Goal: Information Seeking & Learning: Learn about a topic

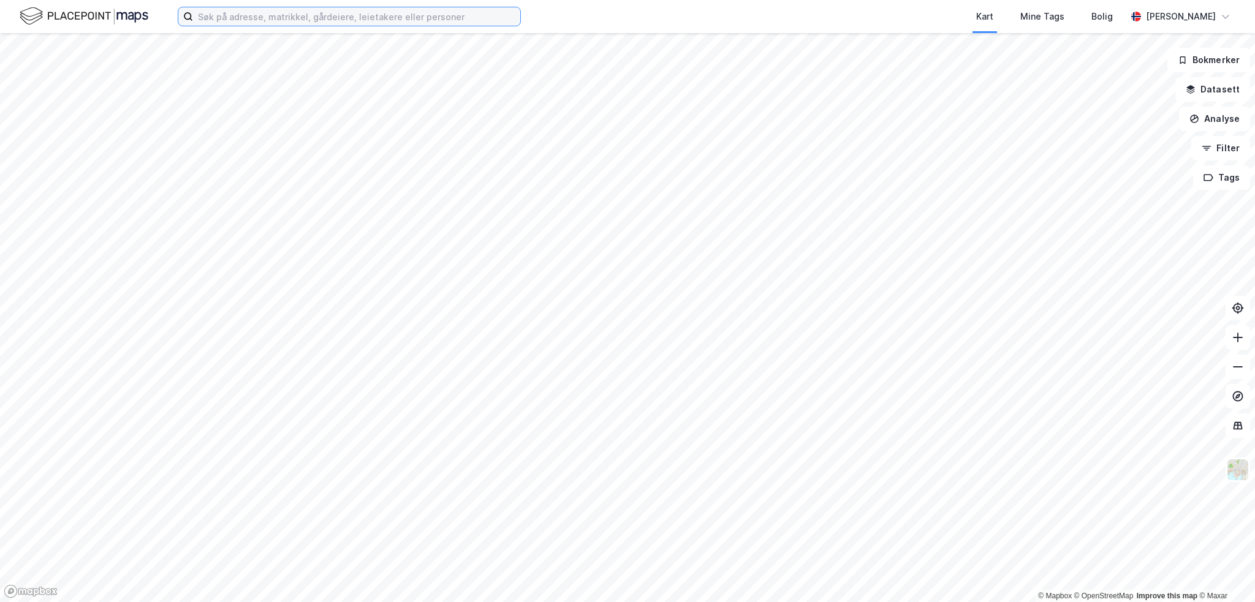
click at [283, 17] on input at bounding box center [356, 16] width 327 height 18
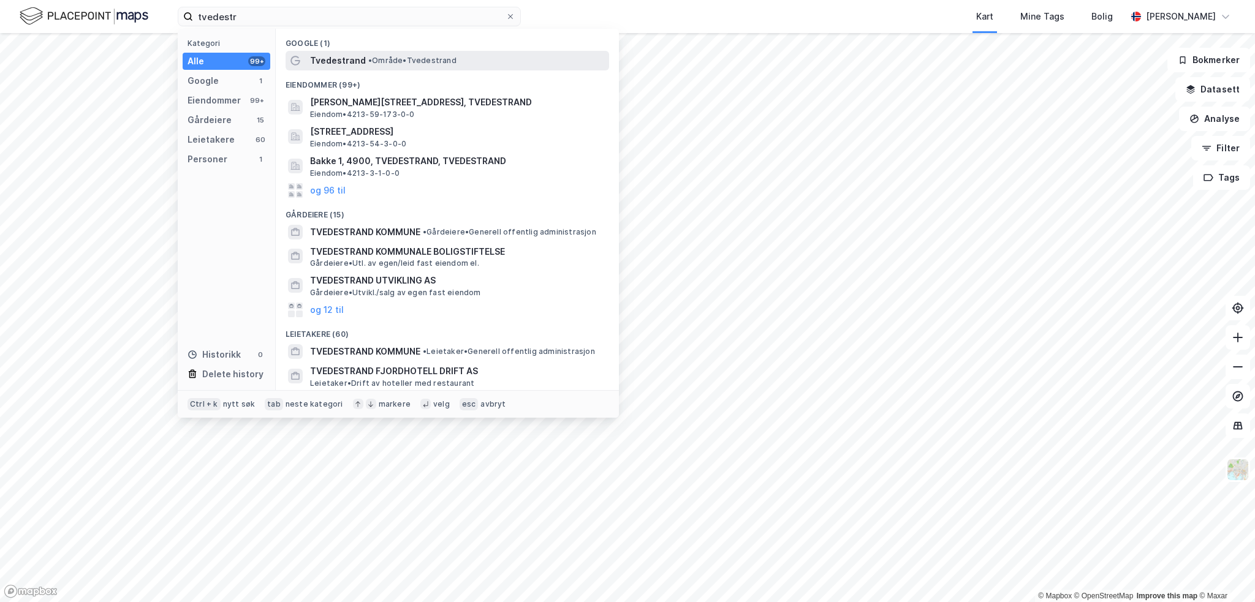
click at [361, 64] on span "Tvedestrand" at bounding box center [338, 60] width 56 height 15
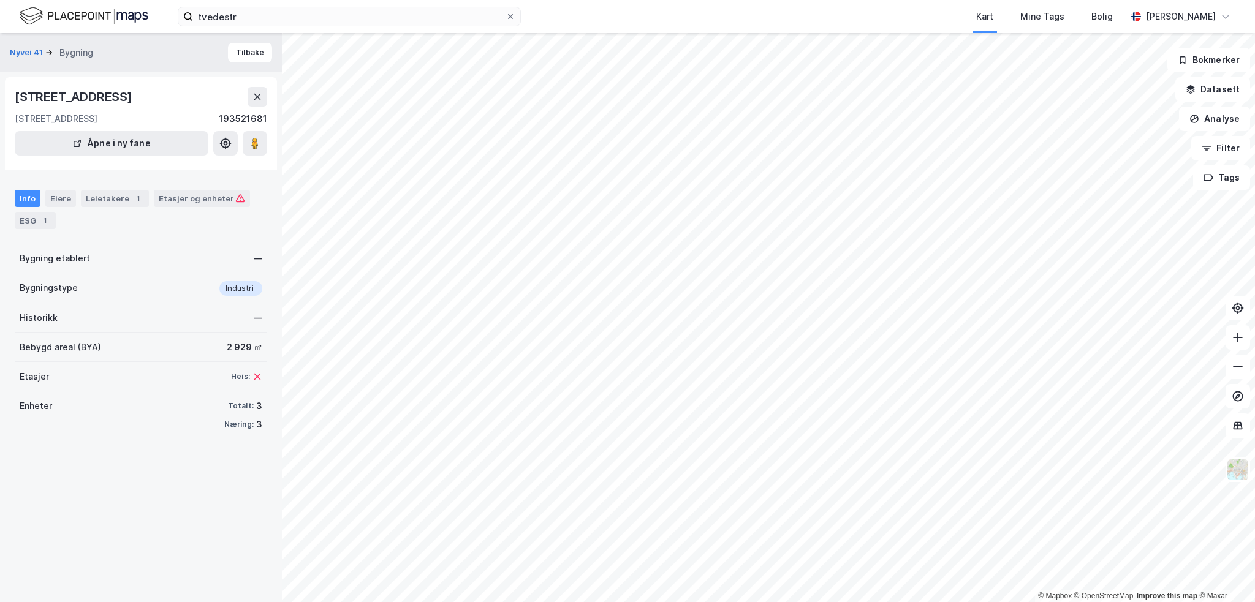
click at [23, 196] on div "Info" at bounding box center [28, 198] width 26 height 17
click at [51, 194] on div "Eiere" at bounding box center [60, 198] width 31 height 17
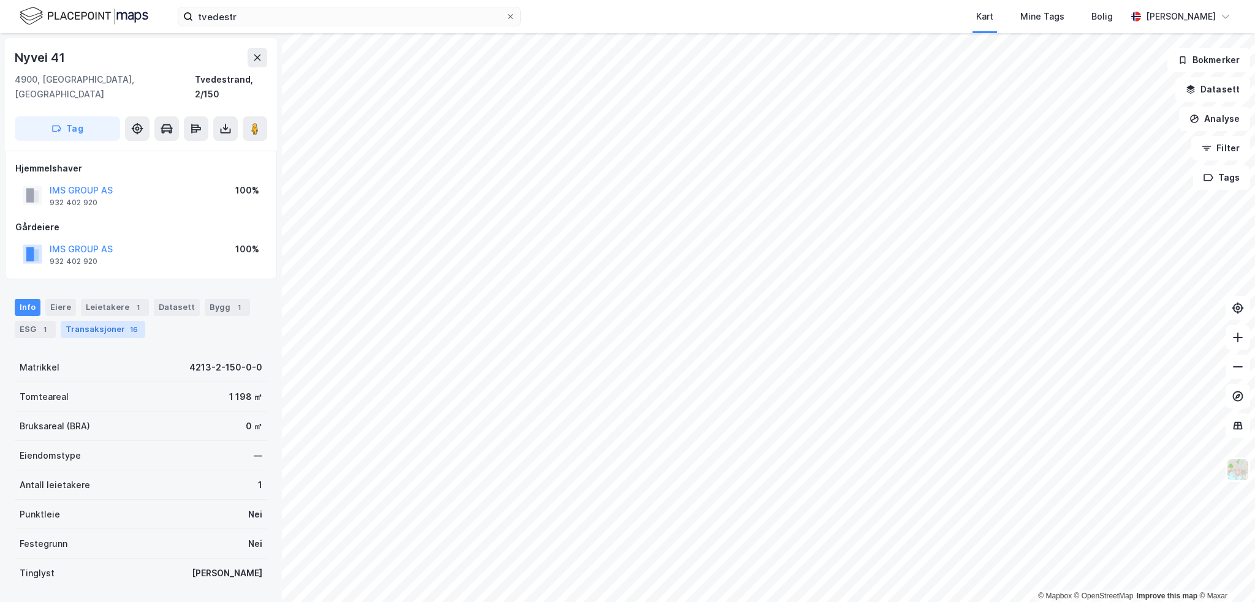
click at [127, 324] on div "16" at bounding box center [133, 330] width 13 height 12
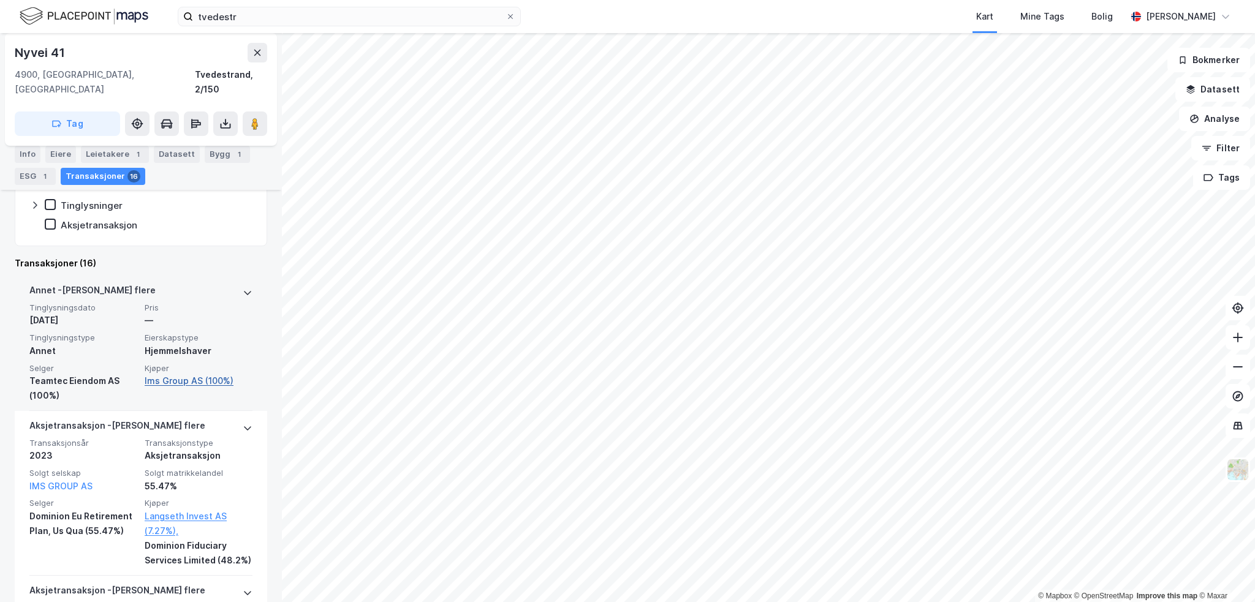
scroll to position [368, 0]
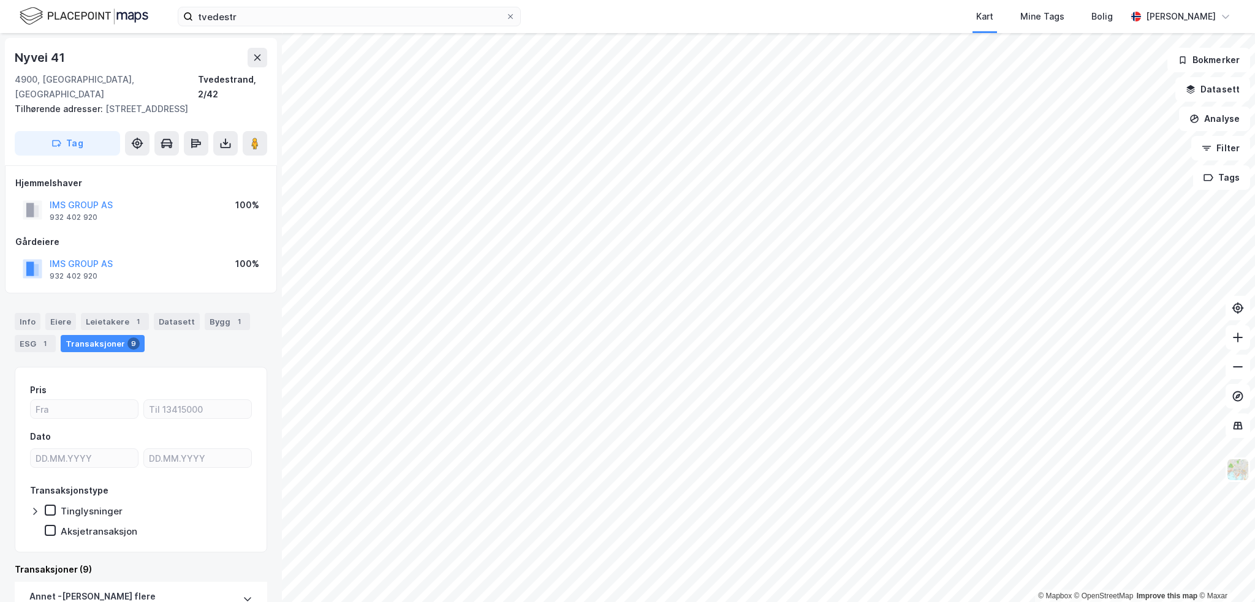
click at [99, 335] on div "Transaksjoner 9" at bounding box center [103, 343] width 84 height 17
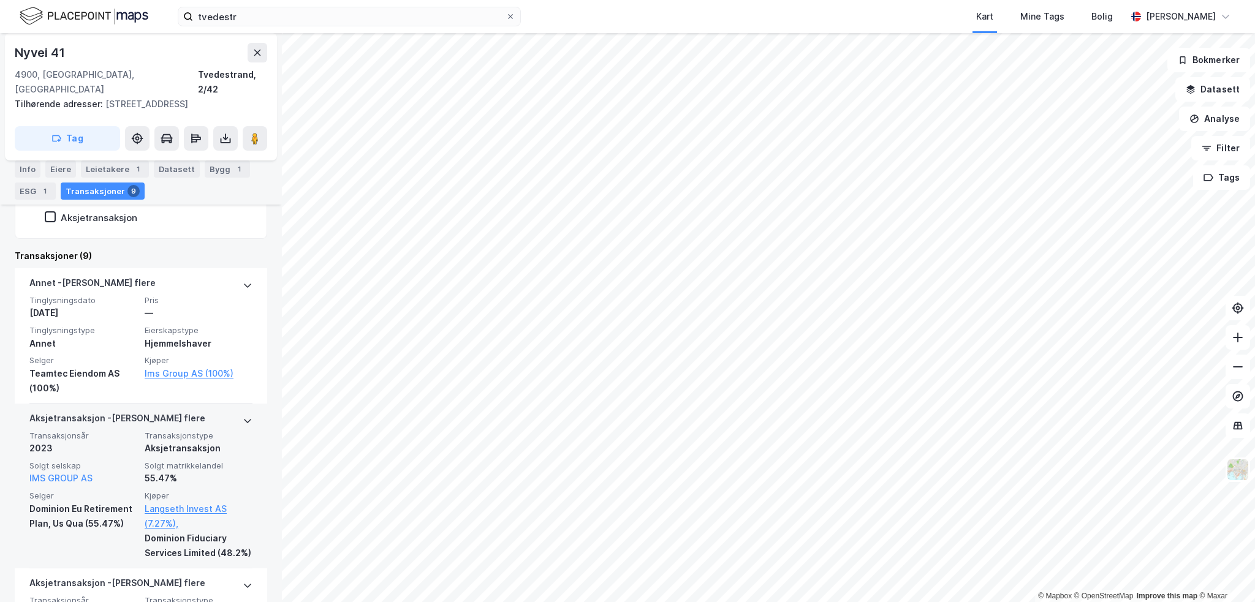
scroll to position [306, 0]
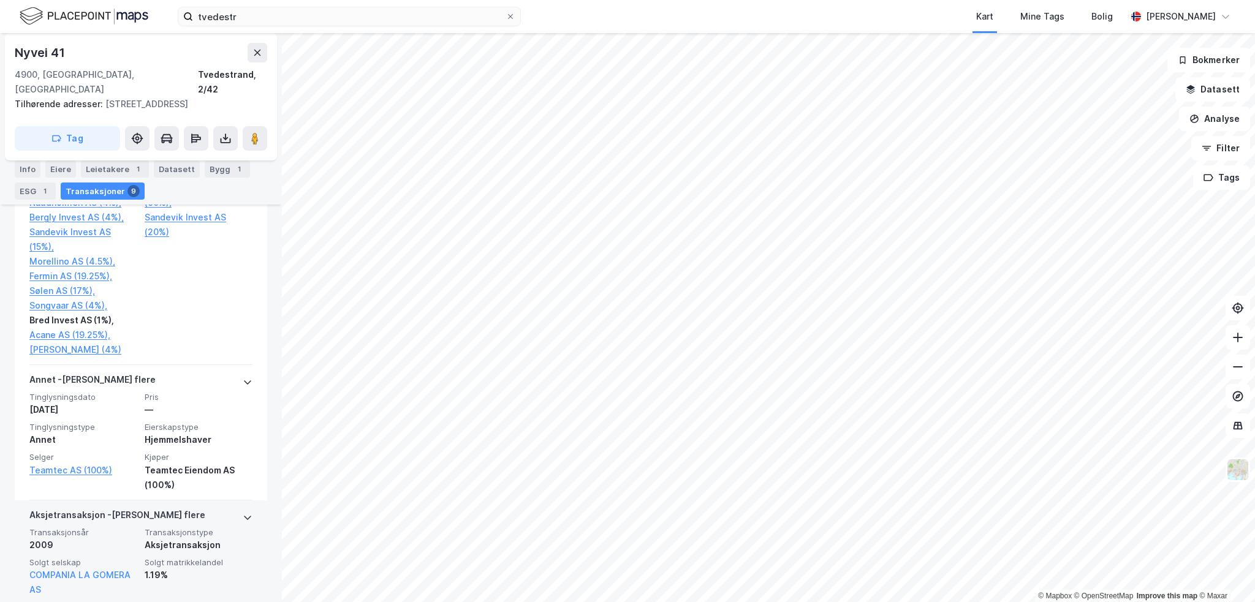
scroll to position [1490, 0]
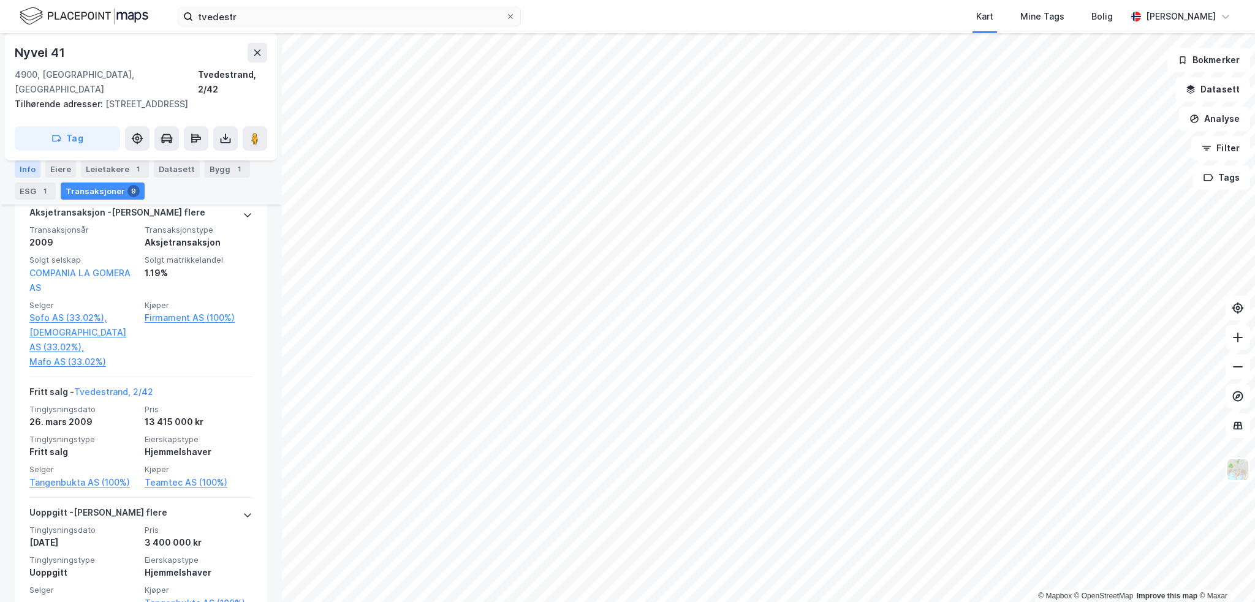
click at [27, 167] on div "Info" at bounding box center [28, 169] width 26 height 17
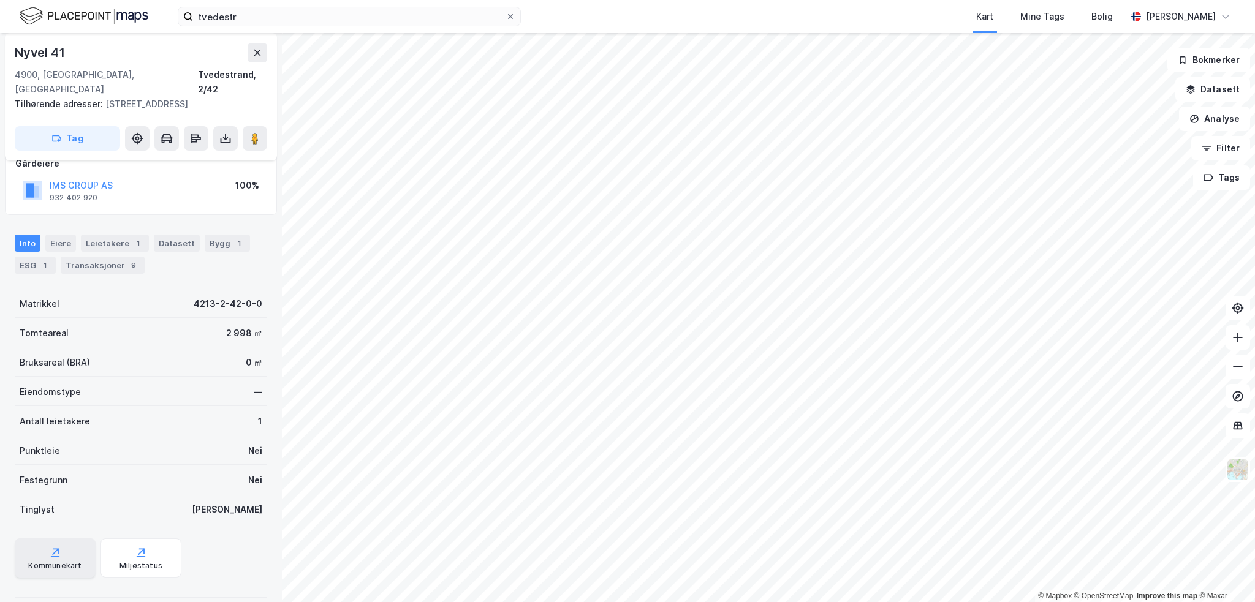
click at [52, 548] on icon at bounding box center [55, 551] width 7 height 7
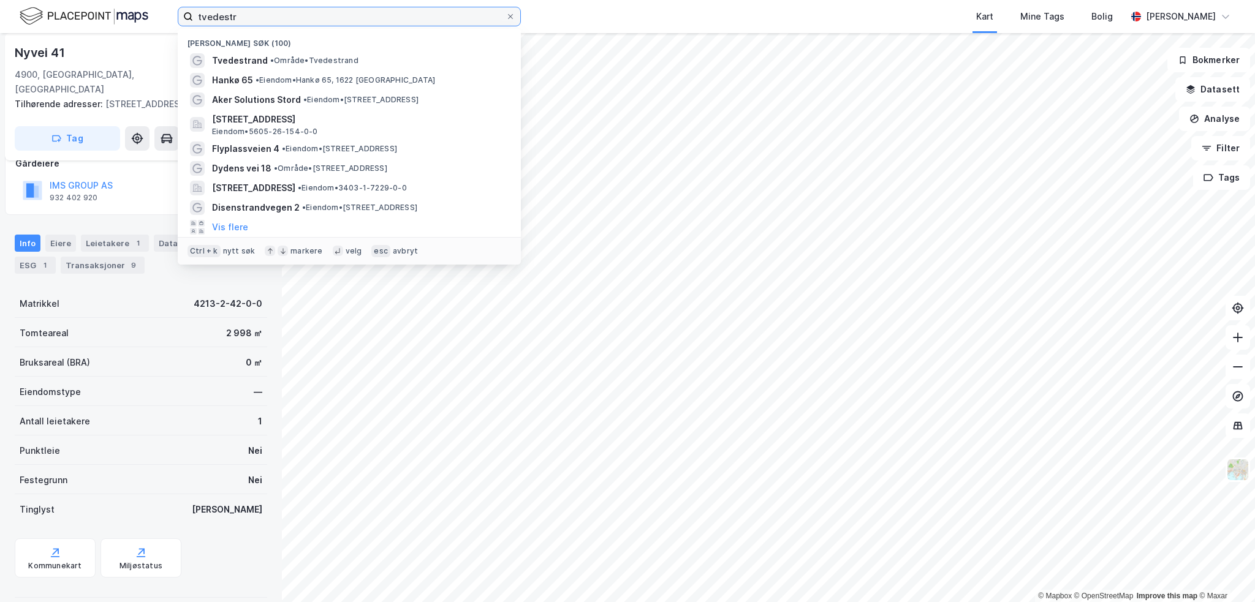
drag, startPoint x: 258, startPoint y: 16, endPoint x: 139, endPoint y: 14, distance: 118.9
click at [139, 14] on div "tvedestr Nylige søk (100) [GEOGRAPHIC_DATA] • Område • Tvedestrand Hankø 65 • E…" at bounding box center [627, 16] width 1255 height 33
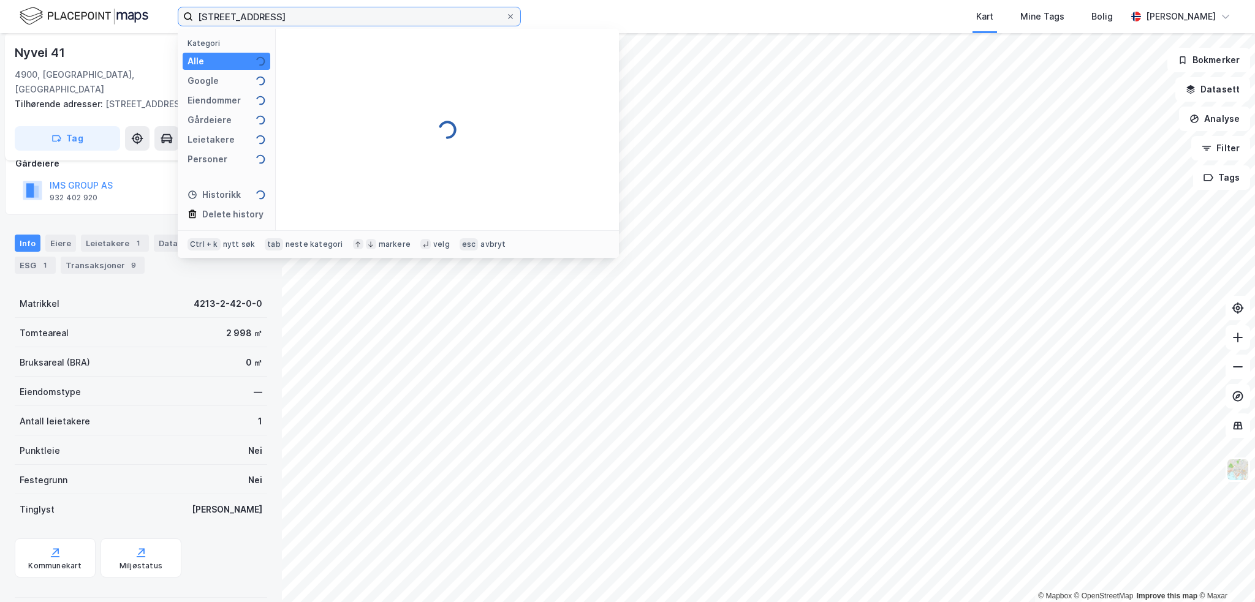
type input "[STREET_ADDRESS]"
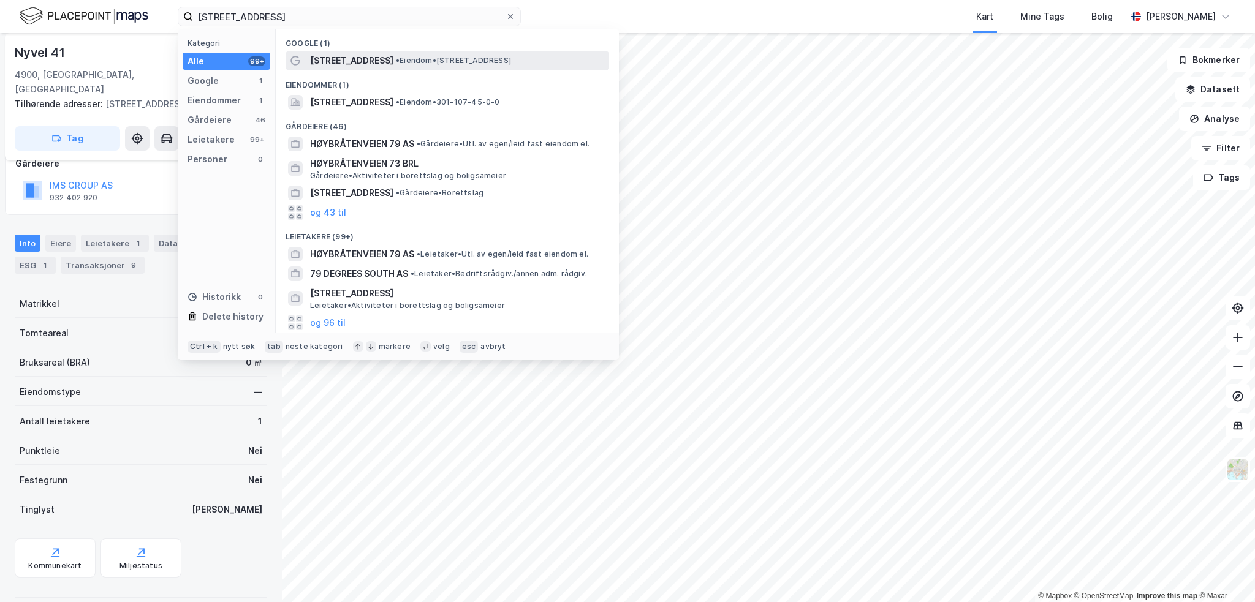
click at [486, 61] on span "• Eiendom • [STREET_ADDRESS]" at bounding box center [453, 61] width 115 height 10
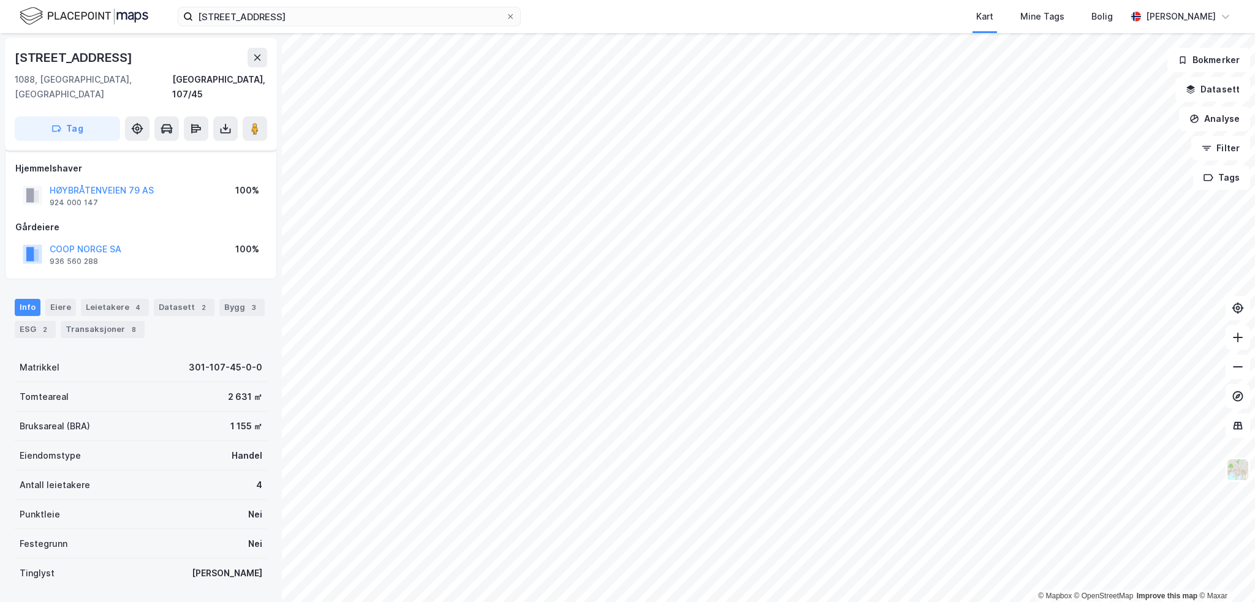
scroll to position [64, 0]
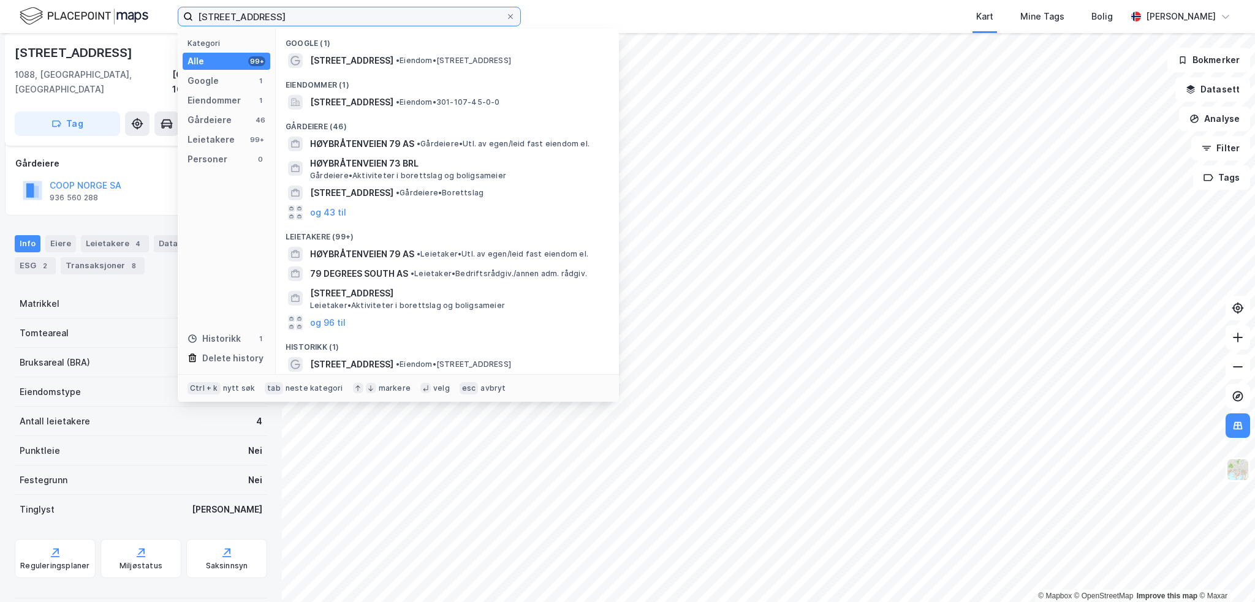
drag, startPoint x: 300, startPoint y: 14, endPoint x: 2, endPoint y: 7, distance: 297.9
click at [2, 7] on div "høybråtenveien 79 Kategori Alle 99+ Google 1 Eiendommer 1 Gårdeiere 46 Leietake…" at bounding box center [627, 16] width 1255 height 33
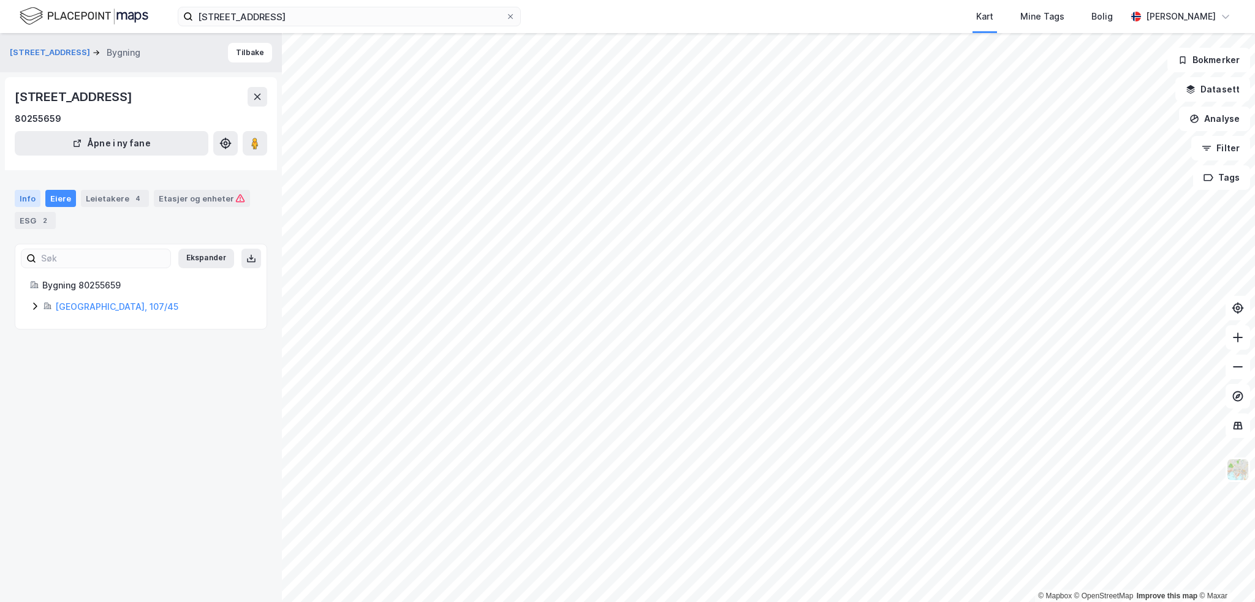
click at [29, 200] on div "Info" at bounding box center [28, 198] width 26 height 17
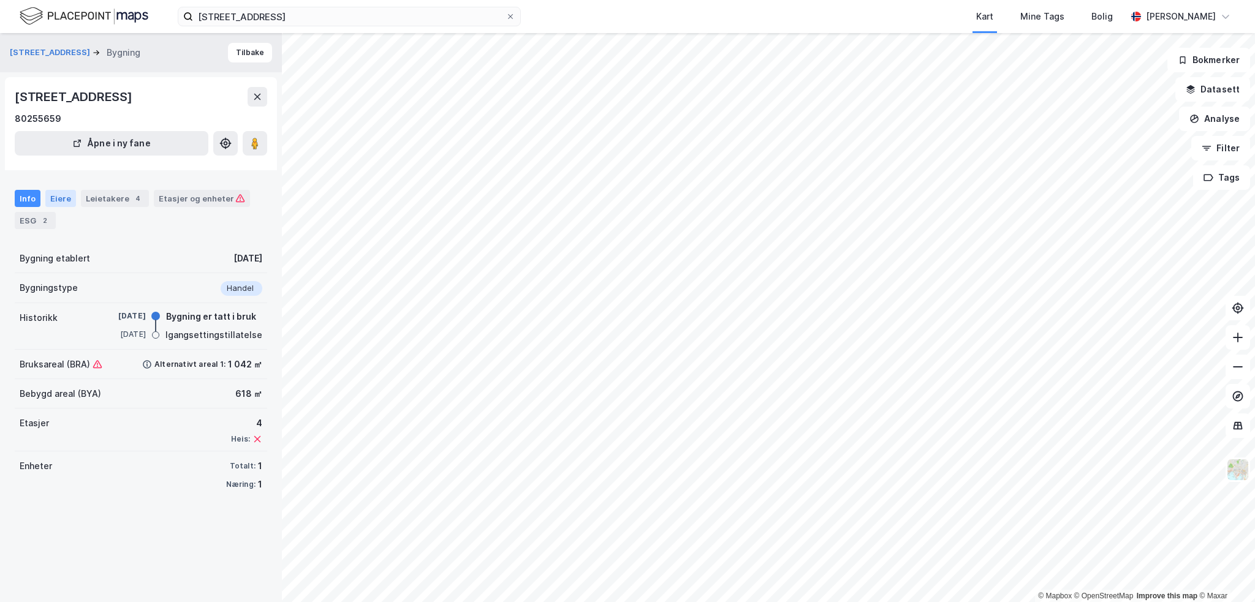
click at [62, 198] on div "Eiere" at bounding box center [60, 198] width 31 height 17
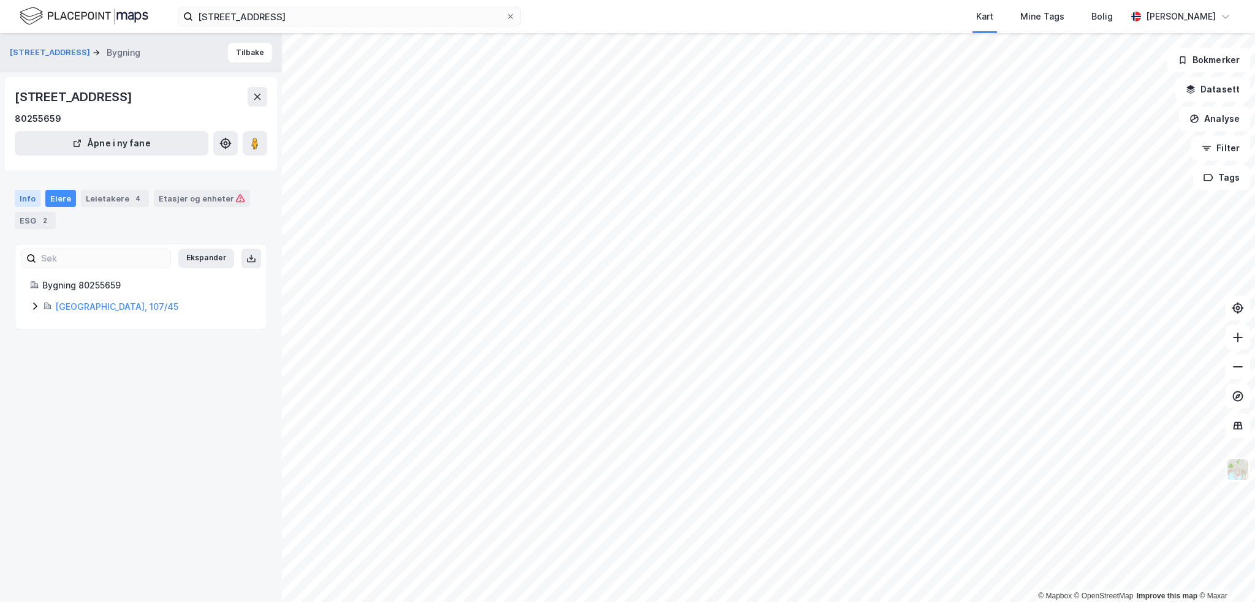
click at [29, 195] on div "Info" at bounding box center [28, 198] width 26 height 17
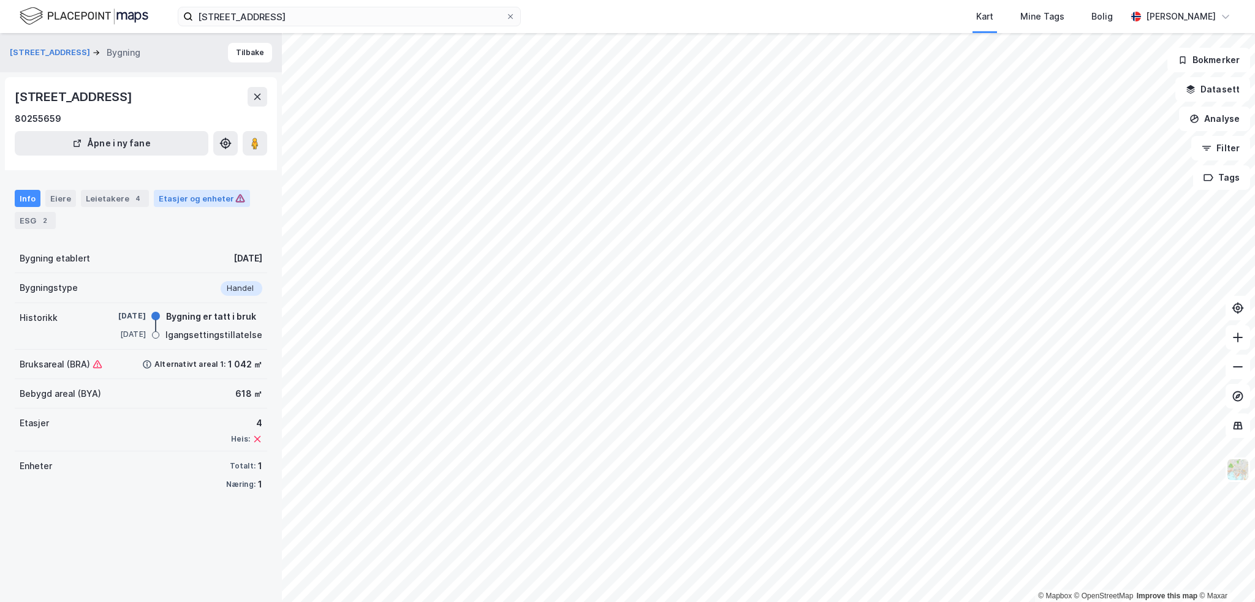
click at [191, 203] on div "Etasjer og enheter" at bounding box center [202, 198] width 86 height 11
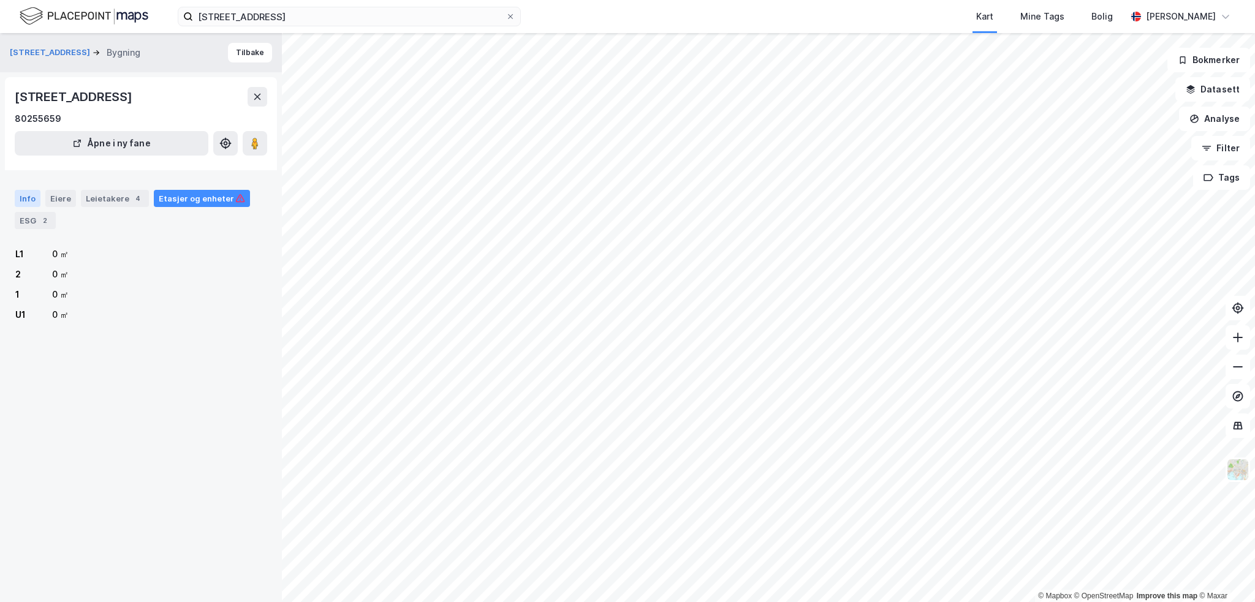
click at [31, 195] on div "Info" at bounding box center [28, 198] width 26 height 17
